Goal: Transaction & Acquisition: Purchase product/service

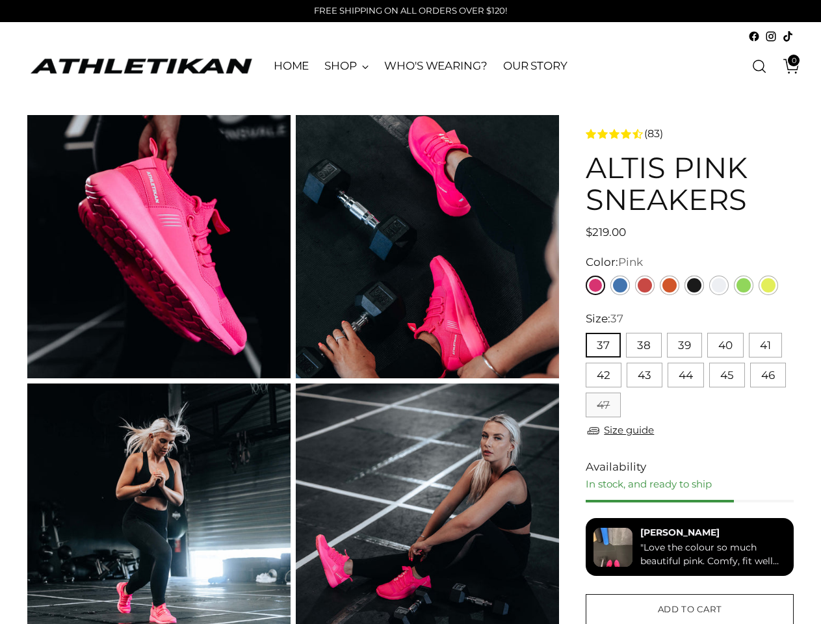
click at [602, 345] on button "37" at bounding box center [602, 345] width 35 height 25
click at [643, 345] on button "38" at bounding box center [644, 345] width 36 height 25
click at [684, 345] on button "39" at bounding box center [684, 345] width 35 height 25
click at [725, 345] on button "40" at bounding box center [725, 345] width 36 height 25
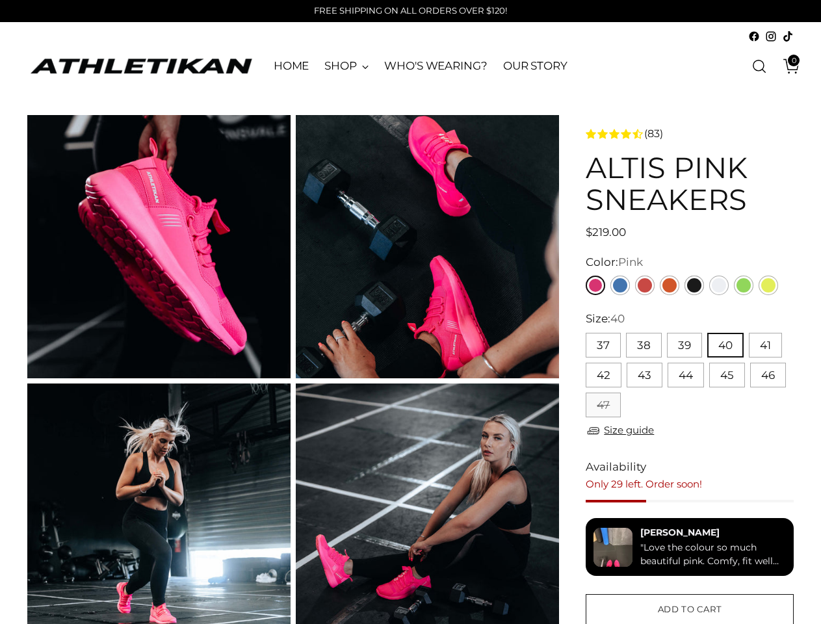
click at [764, 345] on button "41" at bounding box center [765, 345] width 33 height 25
click at [603, 375] on button "42" at bounding box center [603, 375] width 36 height 25
click at [644, 375] on button "43" at bounding box center [644, 375] width 36 height 25
click at [685, 375] on button "44" at bounding box center [685, 375] width 36 height 25
click at [727, 375] on button "45" at bounding box center [727, 375] width 36 height 25
